Goal: Find specific page/section: Find specific page/section

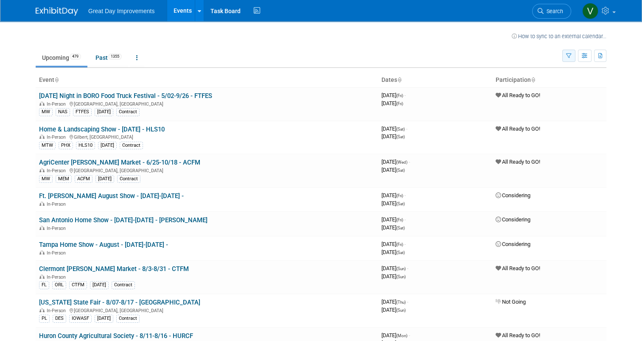
click at [572, 57] on icon "button" at bounding box center [569, 56] width 6 height 6
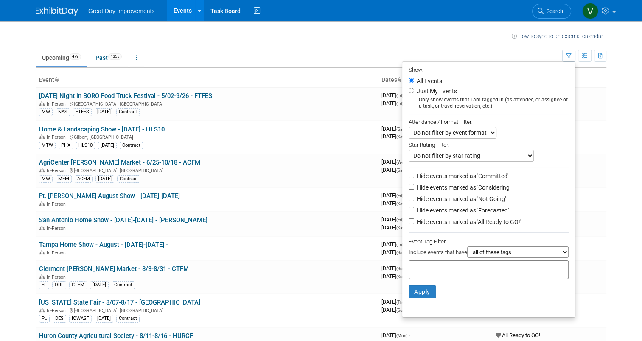
click at [465, 265] on input "text" at bounding box center [446, 268] width 68 height 8
type input "SEA"
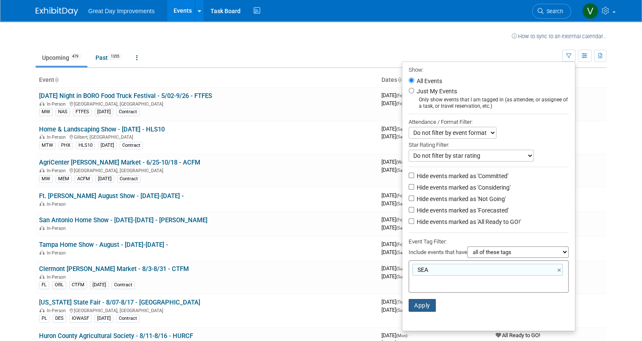
click at [423, 306] on button "Apply" at bounding box center [422, 305] width 27 height 13
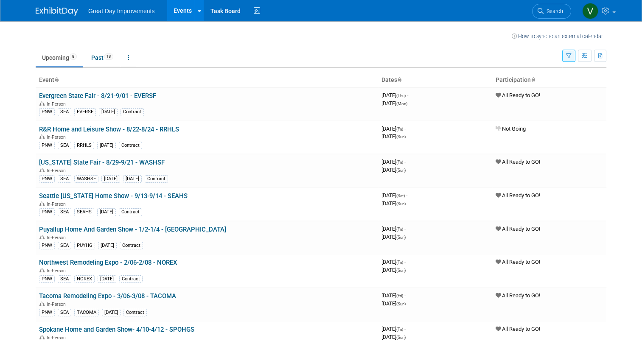
drag, startPoint x: 363, startPoint y: 194, endPoint x: 196, endPoint y: -41, distance: 288.4
click at [196, 0] on html "Great Day Improvements Events Recently Viewed Events: Evergreen State Fair - 8/…" at bounding box center [321, 170] width 642 height 341
click at [562, 55] on ul "Upcoming 8 Past 18 All Events 26 Past and Upcoming Grouped Annually Events grou…" at bounding box center [299, 58] width 527 height 19
click at [570, 56] on button "button" at bounding box center [568, 56] width 13 height 12
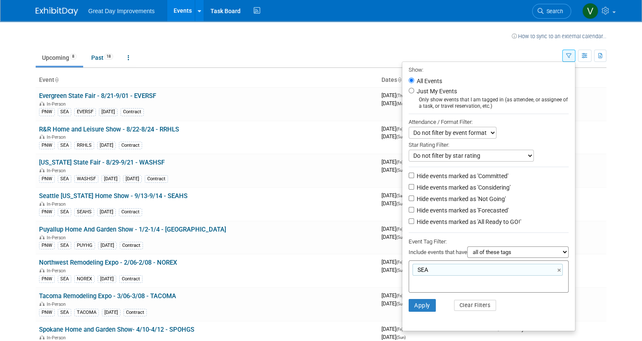
click at [429, 278] on input "text" at bounding box center [446, 282] width 68 height 8
type input "O"
type input "PRT"
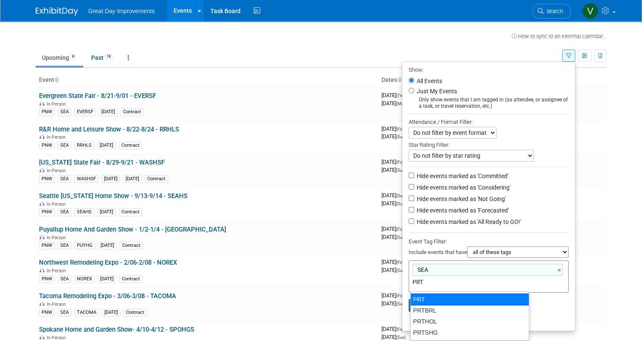
click at [424, 297] on div "PRT" at bounding box center [469, 300] width 119 height 12
type input "SEA, PRT"
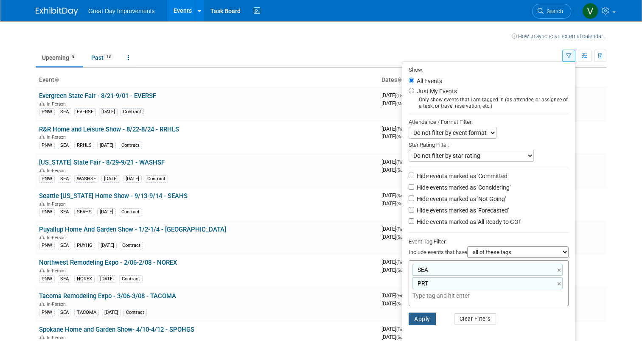
click at [431, 321] on button "Apply" at bounding box center [422, 319] width 27 height 13
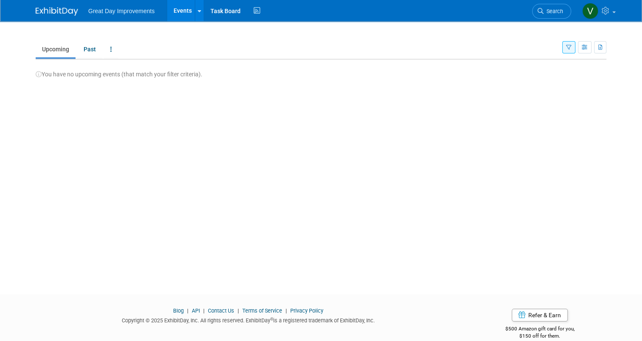
click at [575, 51] on button "button" at bounding box center [568, 47] width 13 height 12
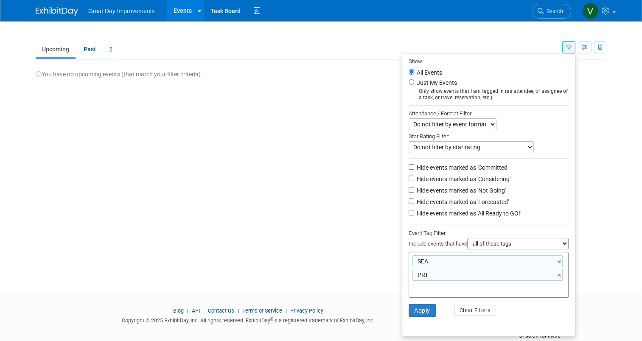
drag, startPoint x: 565, startPoint y: 263, endPoint x: 523, endPoint y: 285, distance: 47.8
click at [563, 263] on link "×" at bounding box center [560, 262] width 6 height 10
type input "PRT"
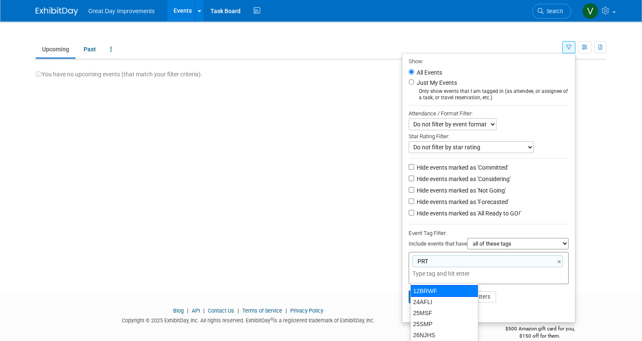
click at [502, 291] on li "Apply Clear Filters" at bounding box center [488, 296] width 173 height 25
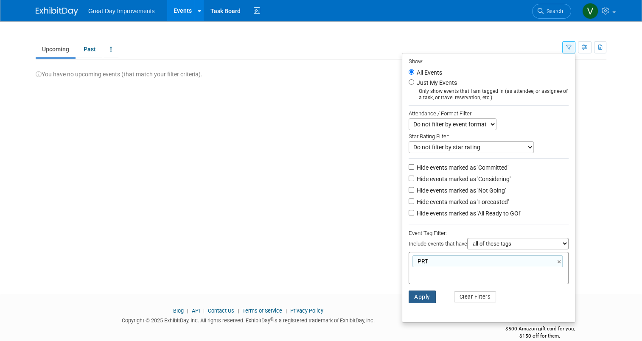
click at [429, 299] on button "Apply" at bounding box center [422, 297] width 27 height 13
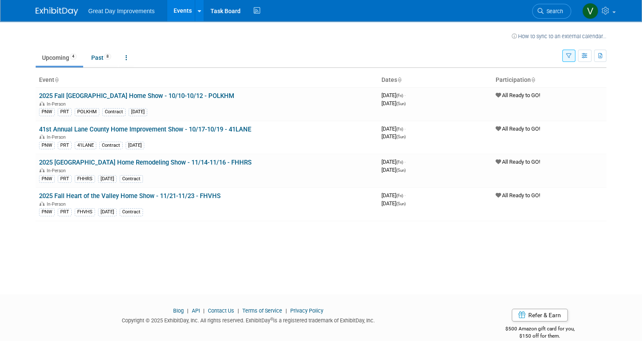
click at [387, 231] on div "How to sync to an external calendar... New Event Duplicate Event Warning There …" at bounding box center [320, 150] width 583 height 258
